Goal: Use online tool/utility: Utilize a website feature to perform a specific function

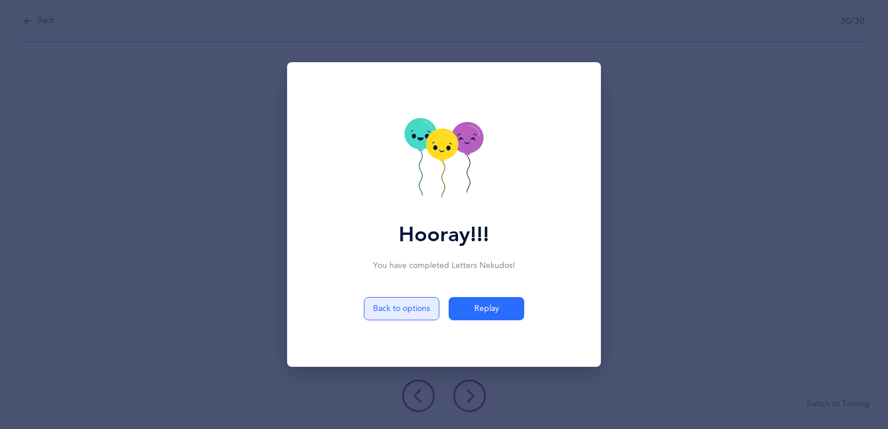
click at [402, 308] on button "Back to options" at bounding box center [402, 308] width 76 height 23
select select "13"
select select "single"
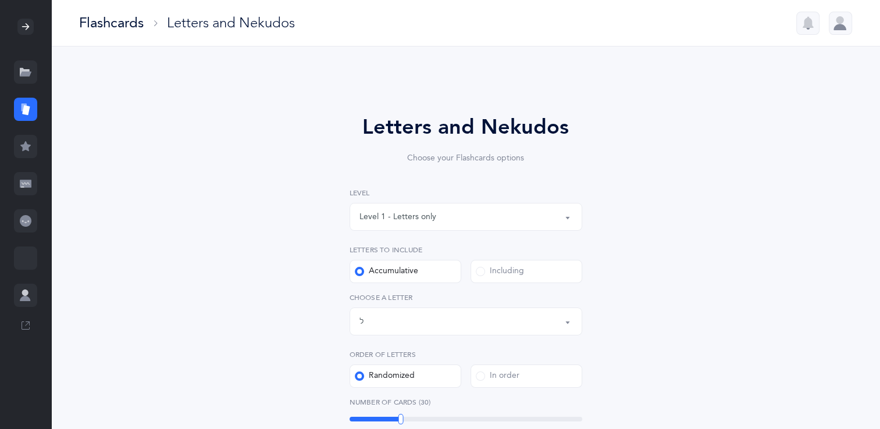
click at [569, 326] on button "Letters up until: ל" at bounding box center [465, 322] width 233 height 28
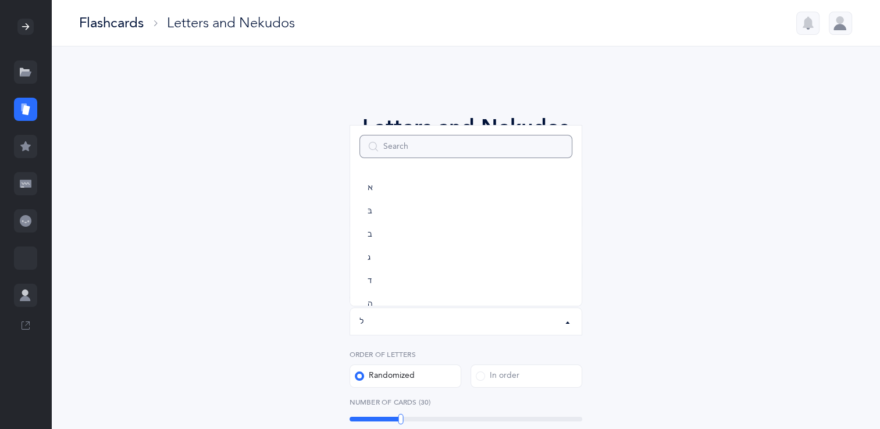
scroll to position [291, 0]
click at [487, 294] on link "ם" at bounding box center [465, 292] width 213 height 23
select select "14"
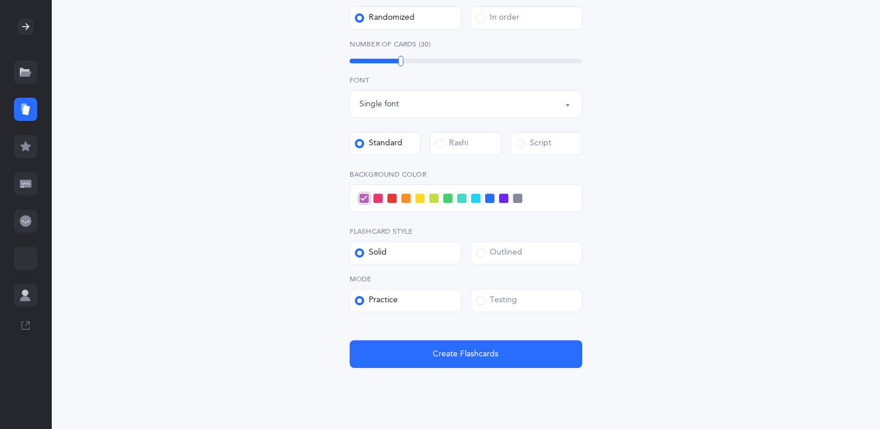
scroll to position [389, 0]
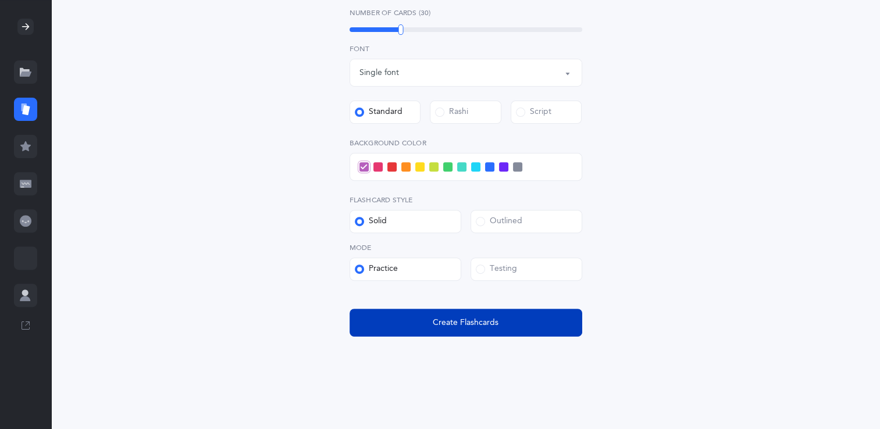
click at [420, 322] on button "Create Flashcards" at bounding box center [465, 323] width 233 height 28
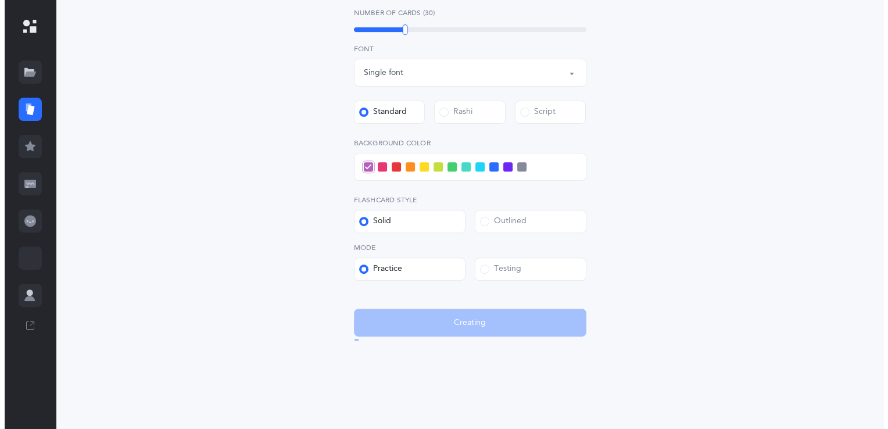
scroll to position [0, 0]
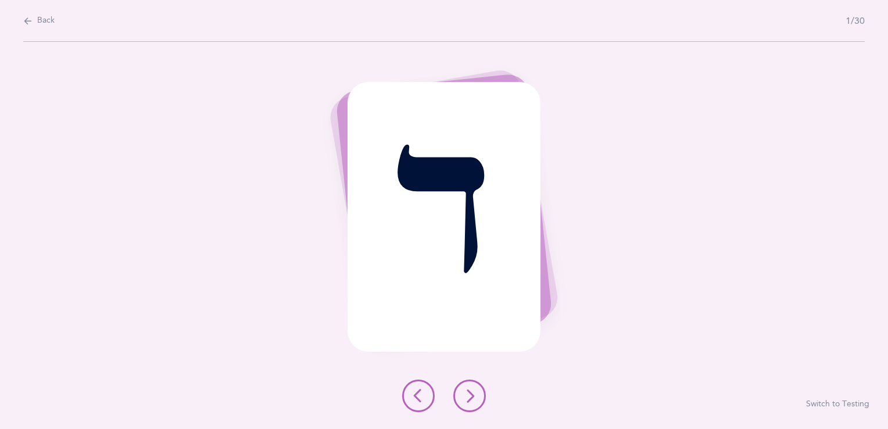
click at [466, 401] on icon at bounding box center [470, 396] width 14 height 14
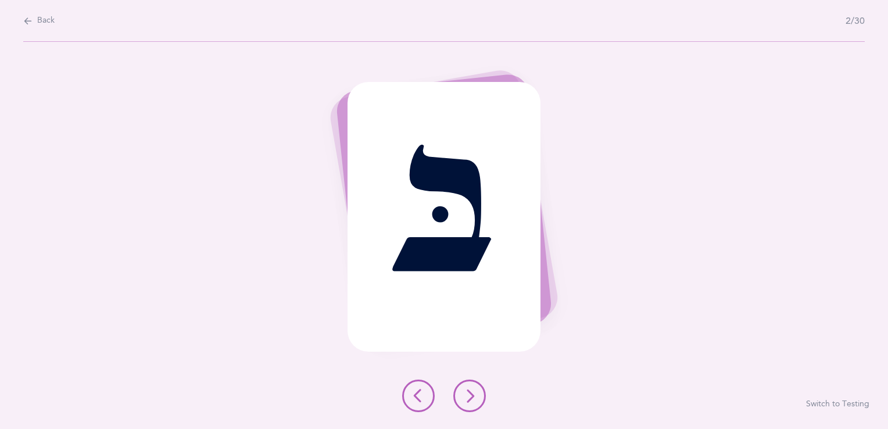
click at [466, 401] on icon at bounding box center [470, 396] width 14 height 14
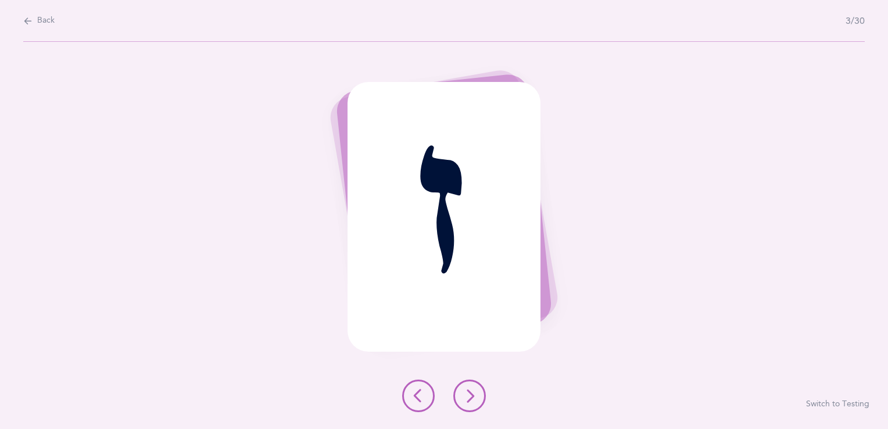
click at [466, 401] on icon at bounding box center [470, 396] width 14 height 14
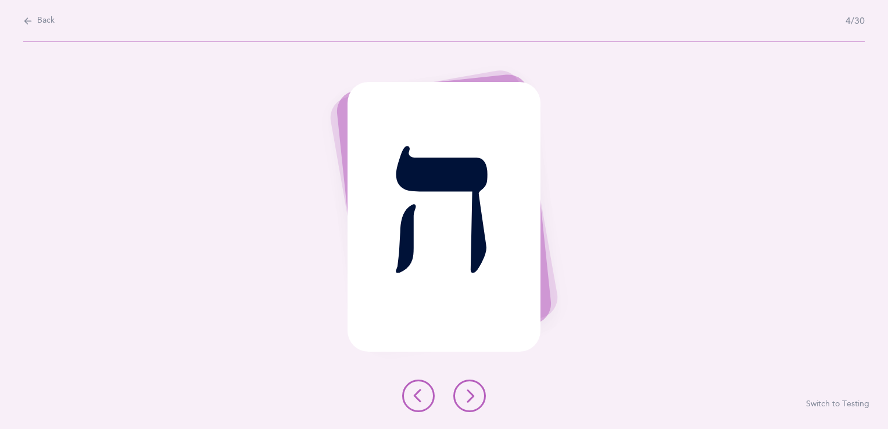
click at [466, 401] on icon at bounding box center [470, 396] width 14 height 14
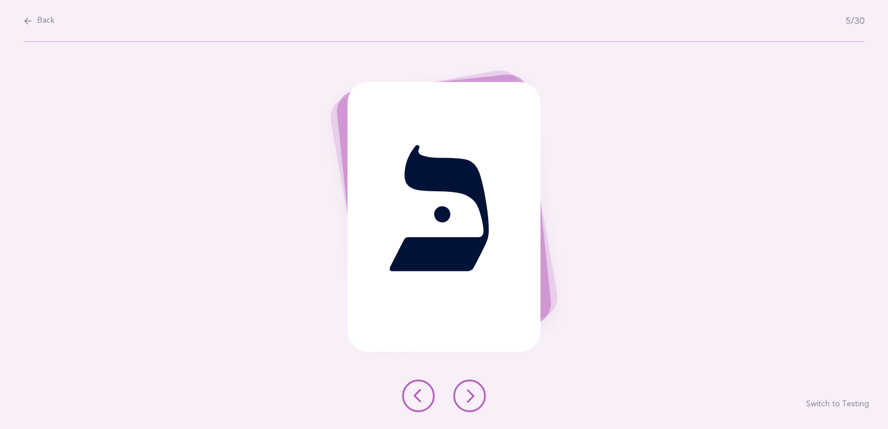
click at [466, 401] on icon at bounding box center [470, 396] width 14 height 14
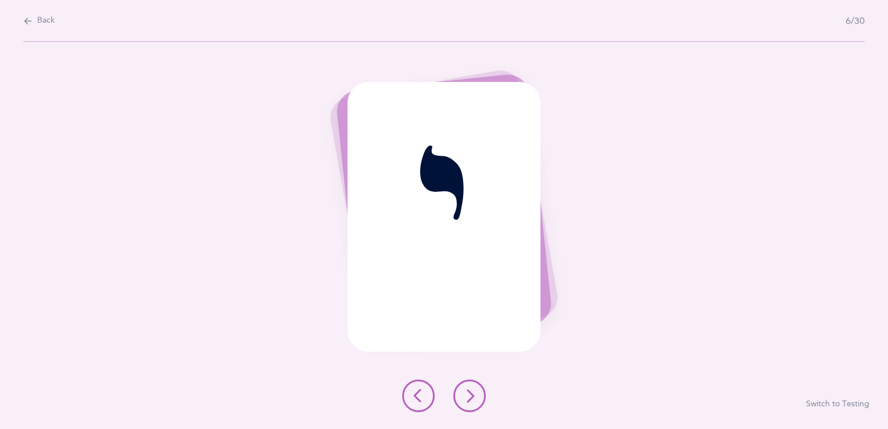
click at [466, 401] on icon at bounding box center [470, 396] width 14 height 14
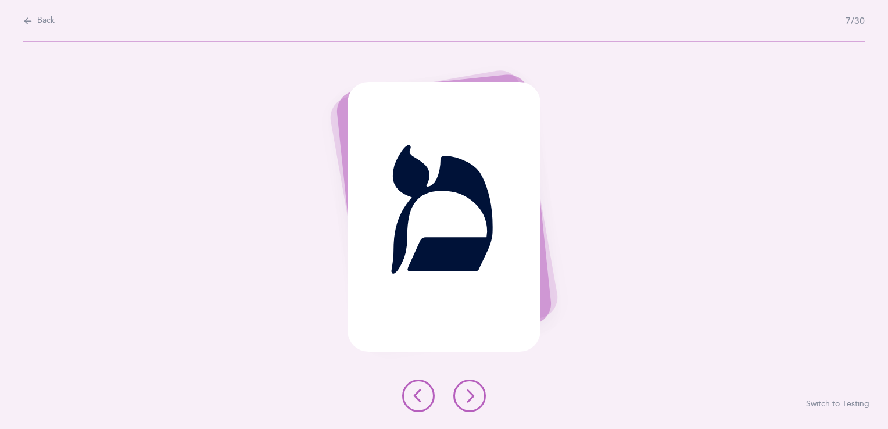
click at [466, 401] on icon at bounding box center [470, 396] width 14 height 14
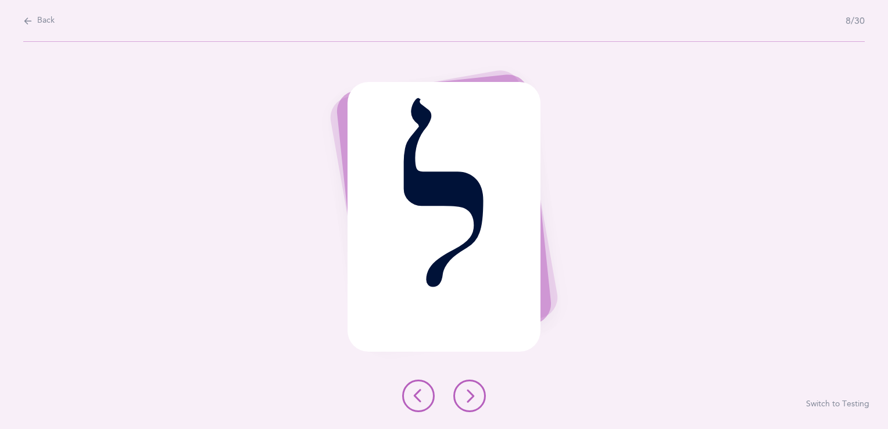
click at [466, 401] on icon at bounding box center [470, 396] width 14 height 14
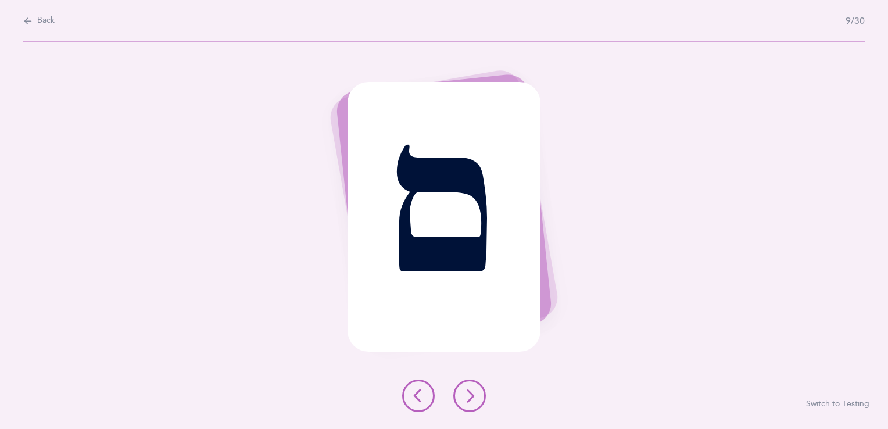
click at [466, 401] on icon at bounding box center [470, 396] width 14 height 14
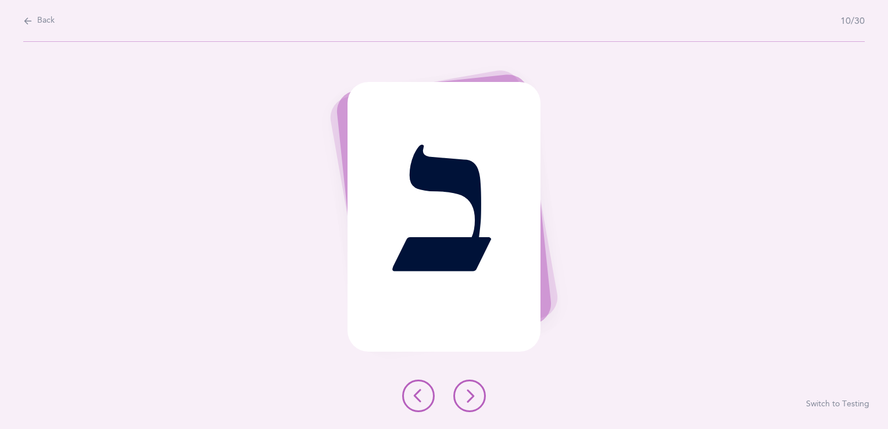
click at [466, 401] on icon at bounding box center [470, 396] width 14 height 14
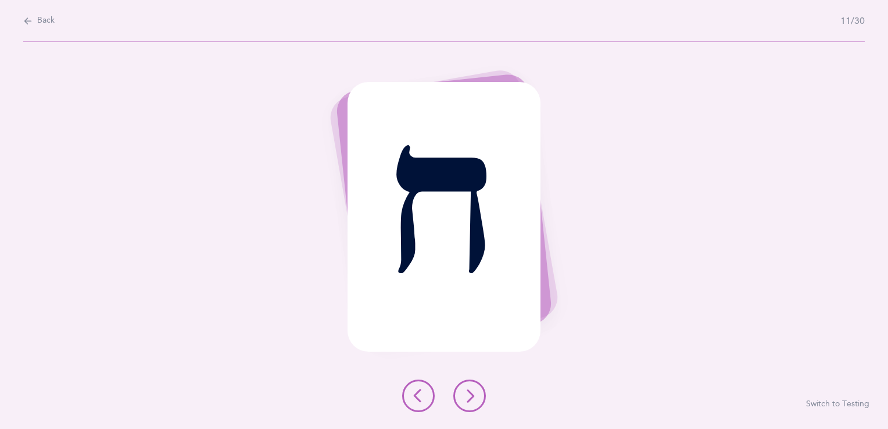
click at [466, 401] on icon at bounding box center [470, 396] width 14 height 14
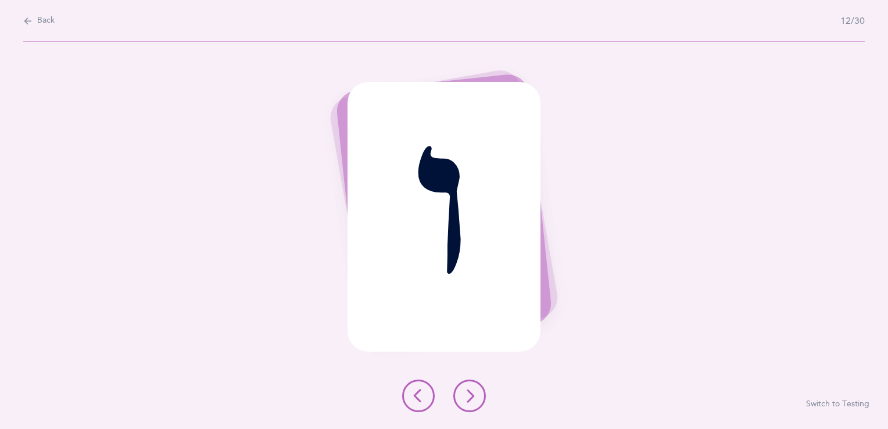
click at [466, 401] on icon at bounding box center [470, 396] width 14 height 14
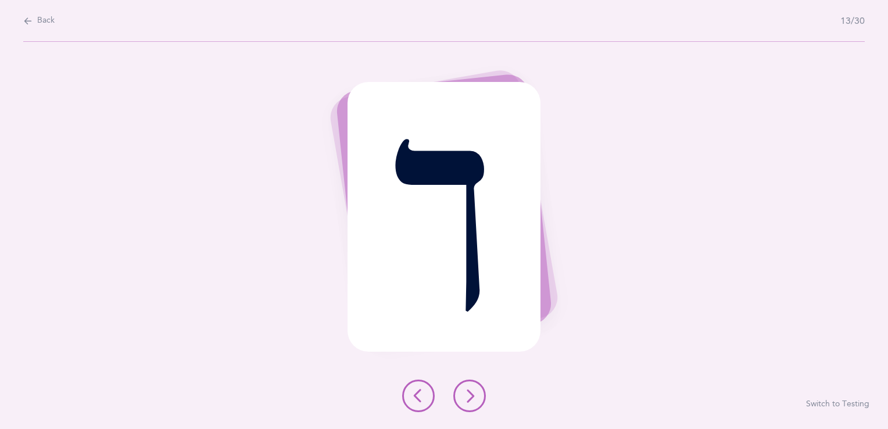
click at [466, 401] on icon at bounding box center [470, 396] width 14 height 14
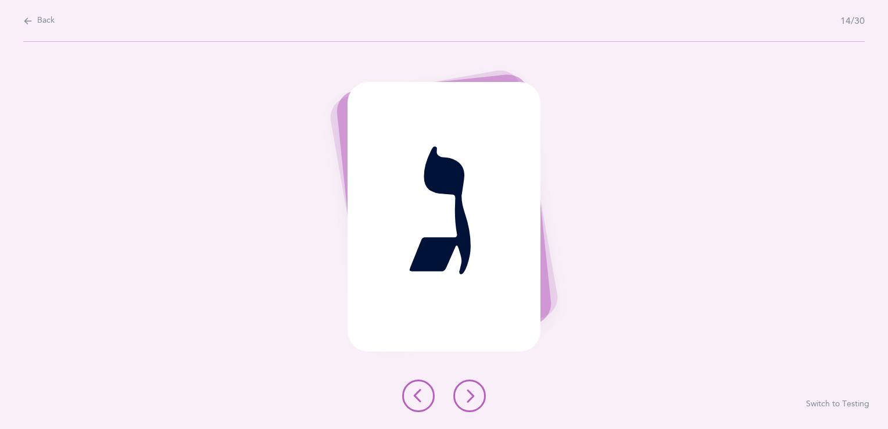
click at [466, 401] on icon at bounding box center [470, 396] width 14 height 14
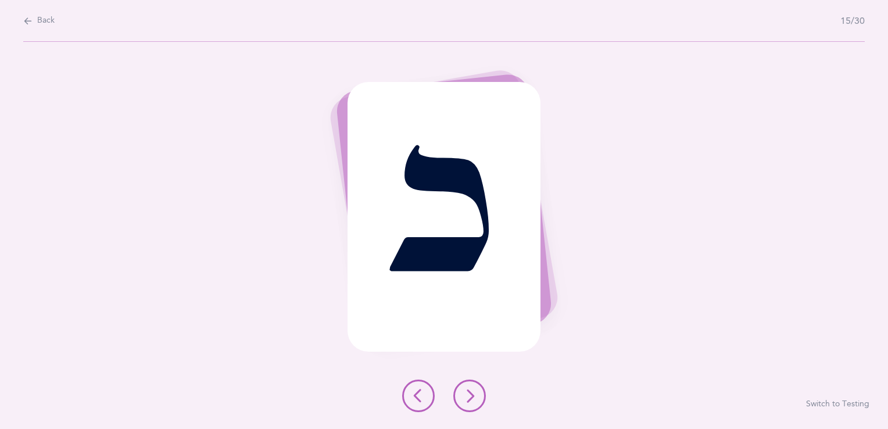
click at [466, 401] on icon at bounding box center [470, 396] width 14 height 14
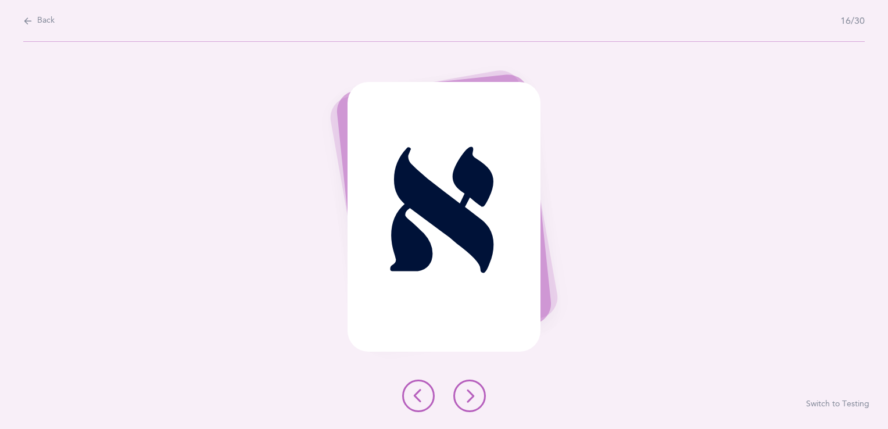
click at [466, 401] on icon at bounding box center [470, 396] width 14 height 14
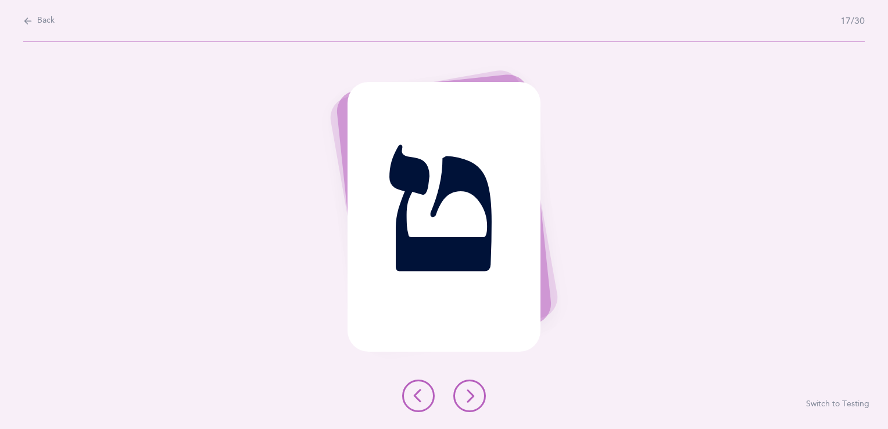
click at [466, 401] on icon at bounding box center [470, 396] width 14 height 14
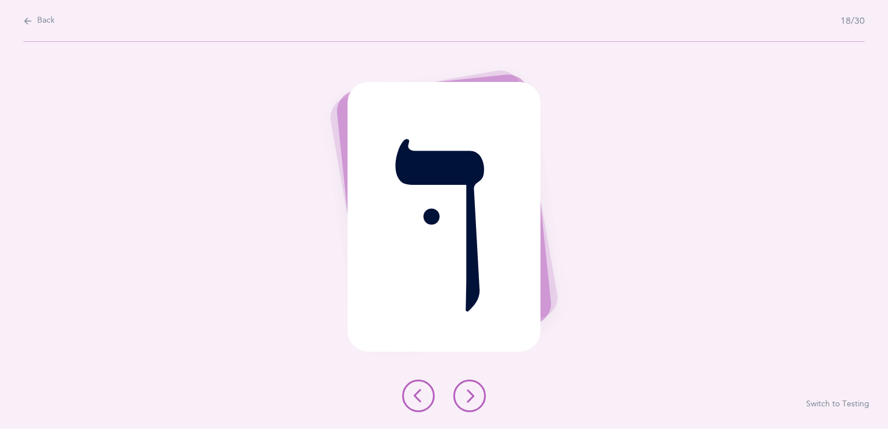
click at [466, 401] on icon at bounding box center [470, 396] width 14 height 14
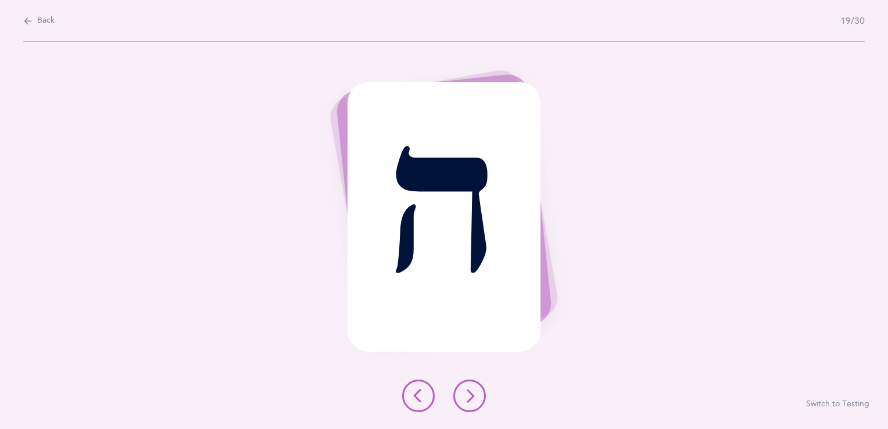
click at [466, 401] on icon at bounding box center [470, 396] width 14 height 14
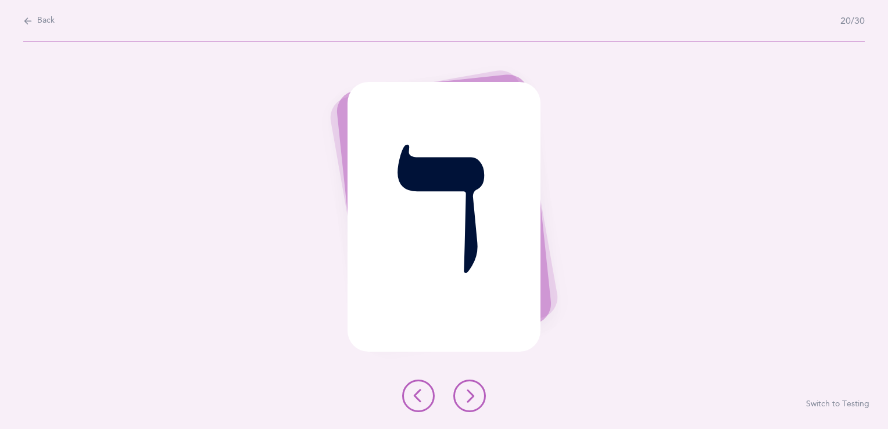
click at [466, 401] on icon at bounding box center [470, 396] width 14 height 14
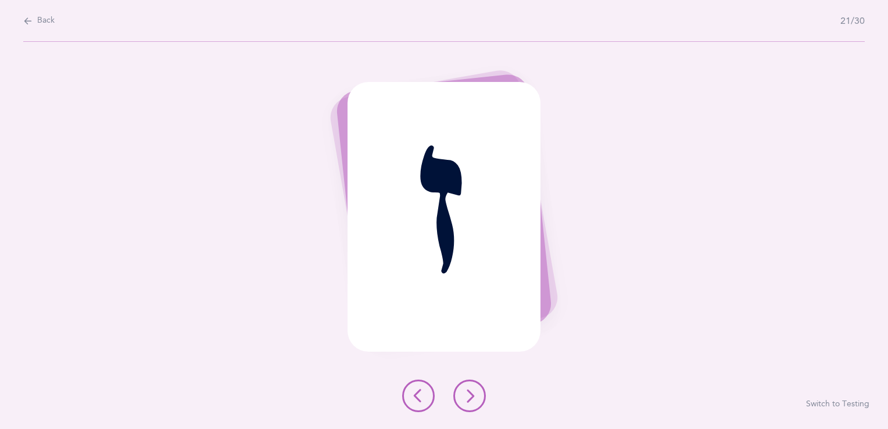
click at [466, 401] on icon at bounding box center [470, 396] width 14 height 14
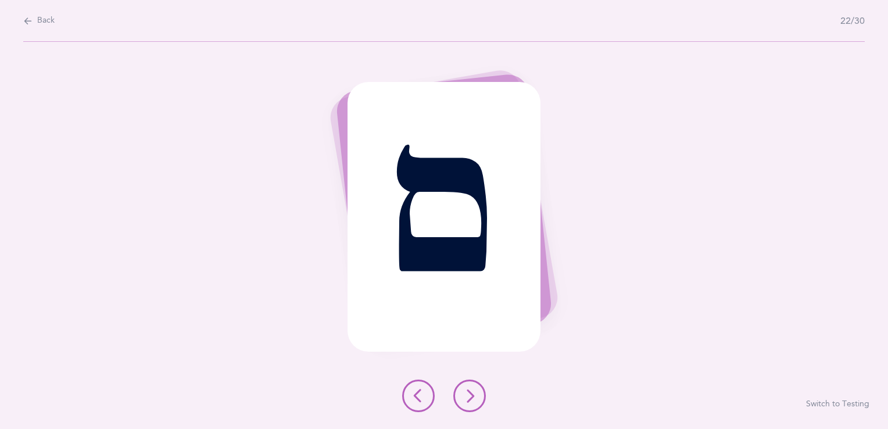
click at [466, 401] on icon at bounding box center [470, 396] width 14 height 14
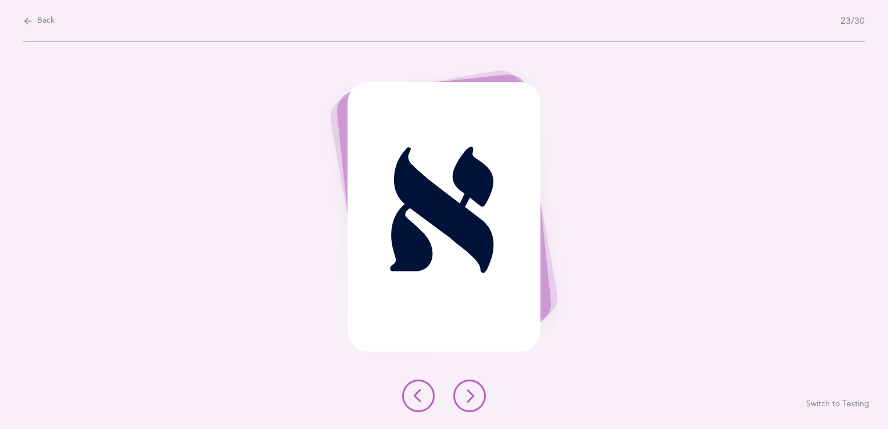
click at [466, 401] on icon at bounding box center [470, 396] width 14 height 14
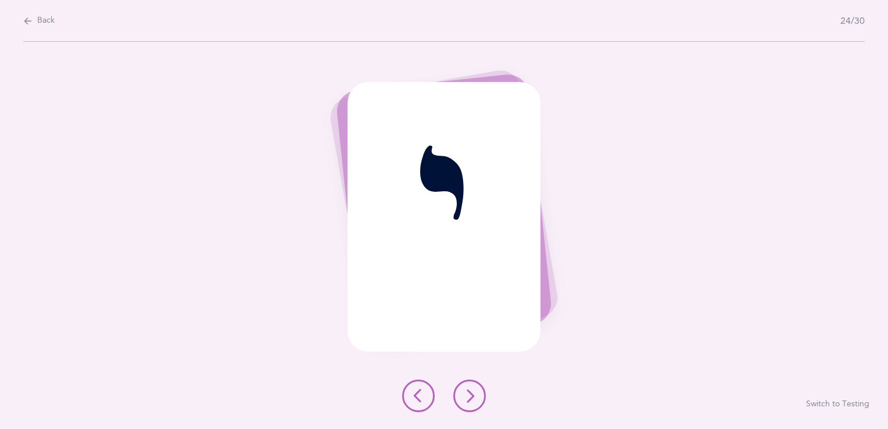
click at [471, 379] on div "י Switch to Testing" at bounding box center [444, 235] width 888 height 387
click at [467, 397] on icon at bounding box center [470, 396] width 14 height 14
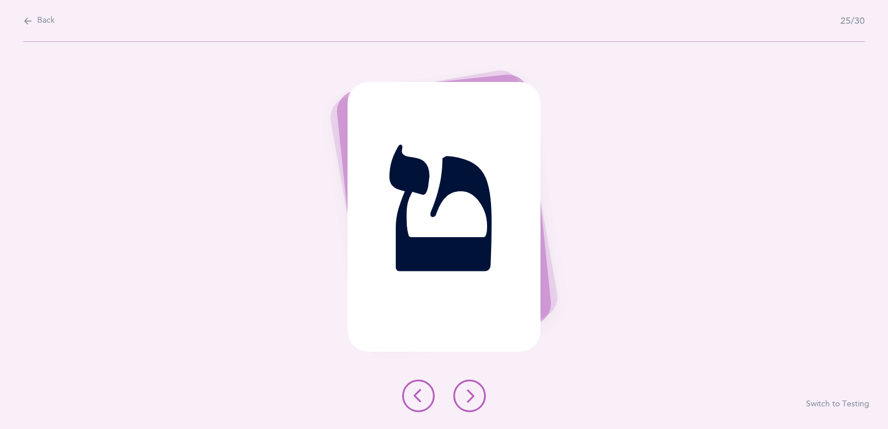
click at [467, 397] on icon at bounding box center [470, 396] width 14 height 14
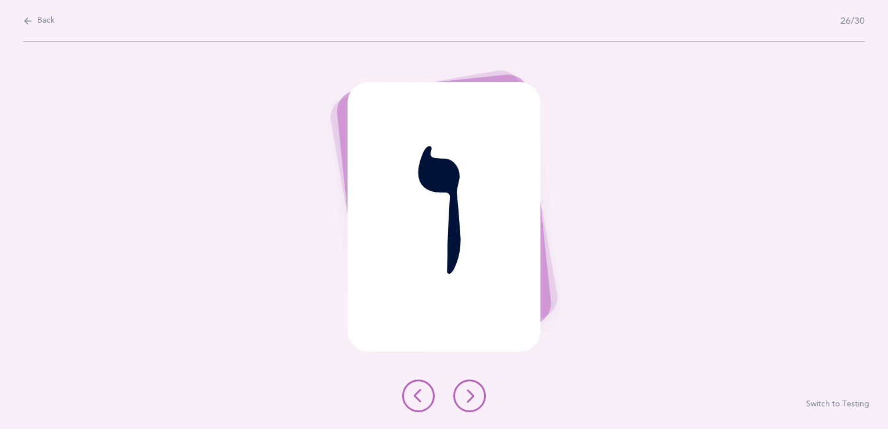
click at [467, 397] on icon at bounding box center [470, 396] width 14 height 14
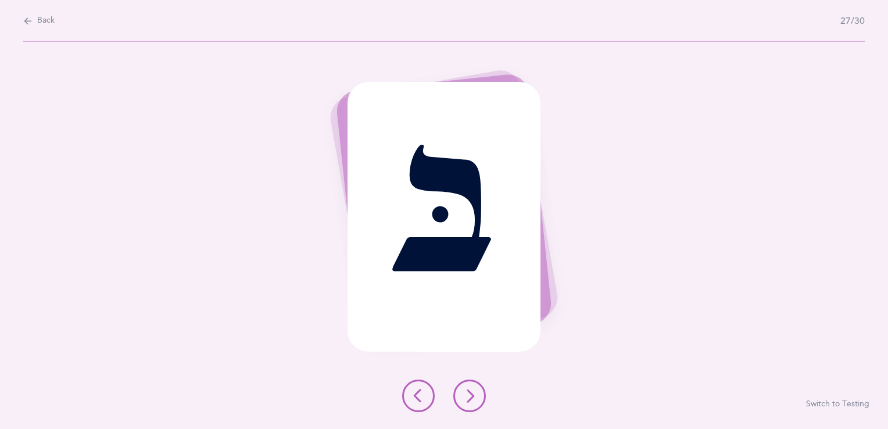
click at [467, 397] on icon at bounding box center [470, 396] width 14 height 14
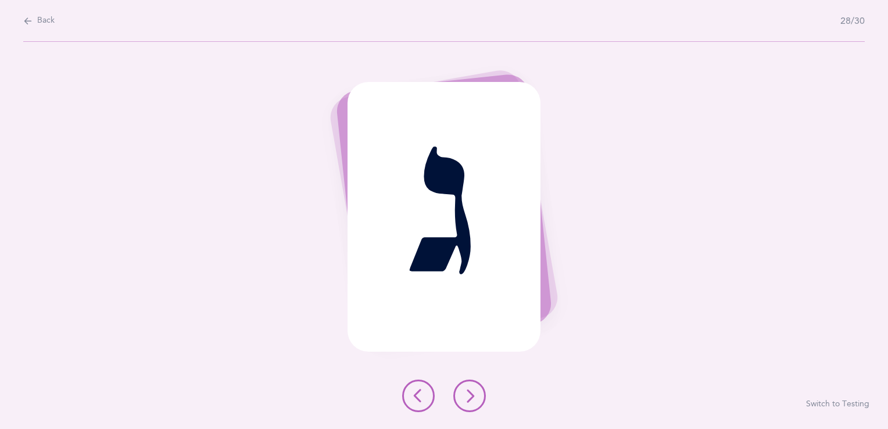
click at [467, 397] on icon at bounding box center [470, 396] width 14 height 14
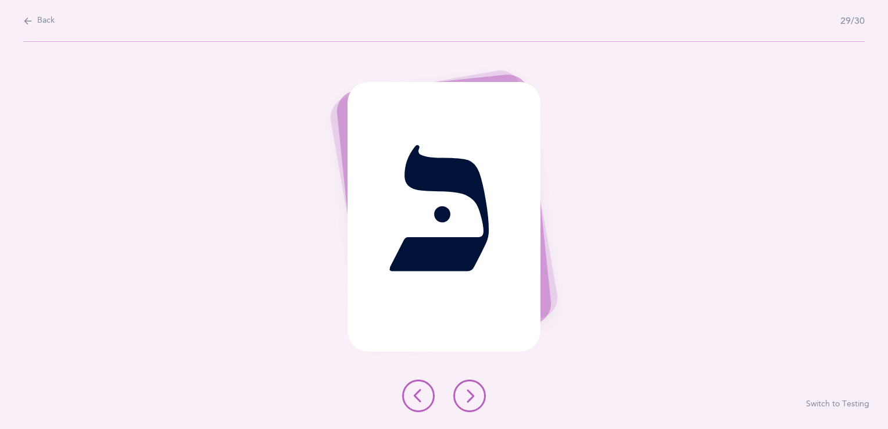
click at [467, 397] on icon at bounding box center [470, 396] width 14 height 14
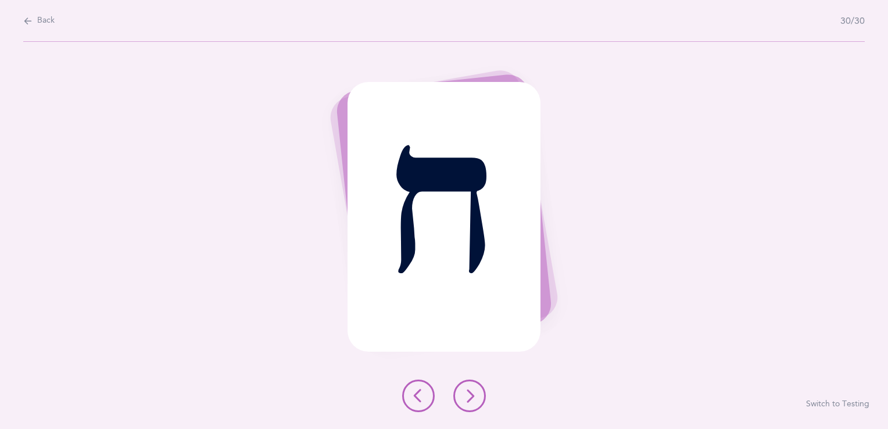
click at [467, 397] on icon at bounding box center [470, 396] width 14 height 14
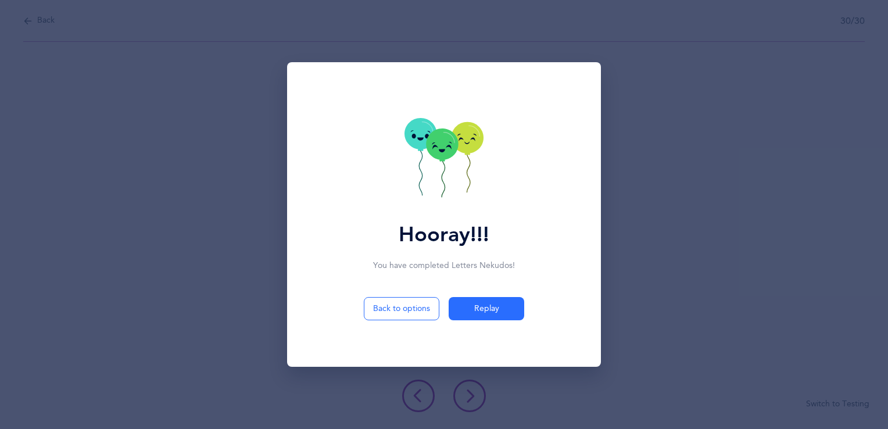
click at [438, 170] on icon at bounding box center [444, 159] width 79 height 83
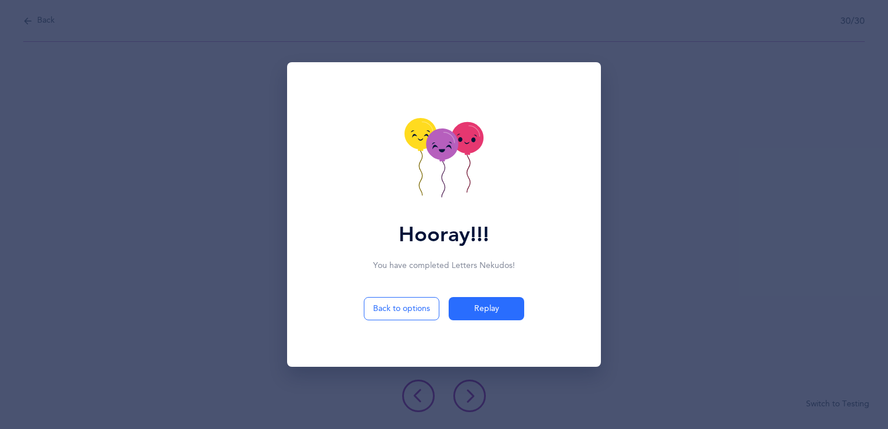
click at [438, 170] on icon at bounding box center [444, 159] width 79 height 83
